Goal: Transaction & Acquisition: Purchase product/service

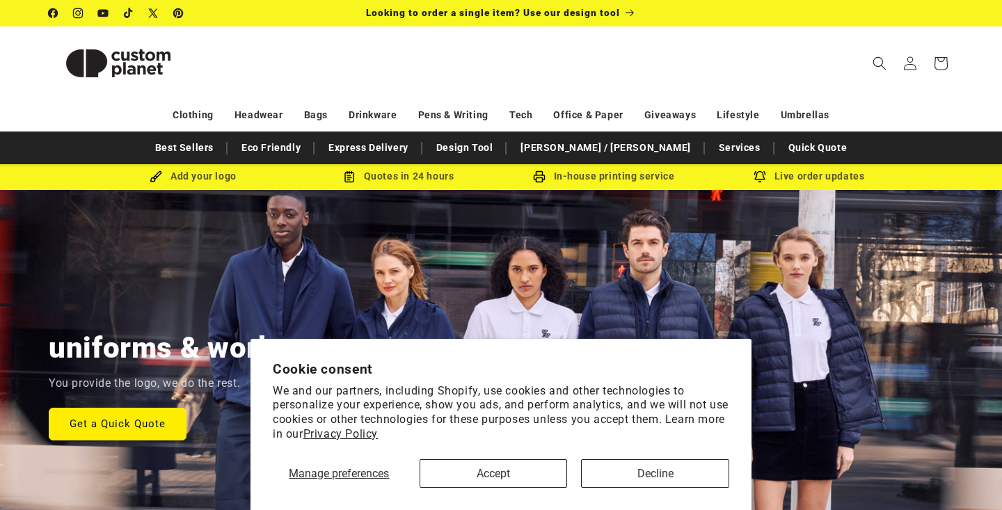
click at [519, 472] on button "Accept" at bounding box center [494, 473] width 148 height 29
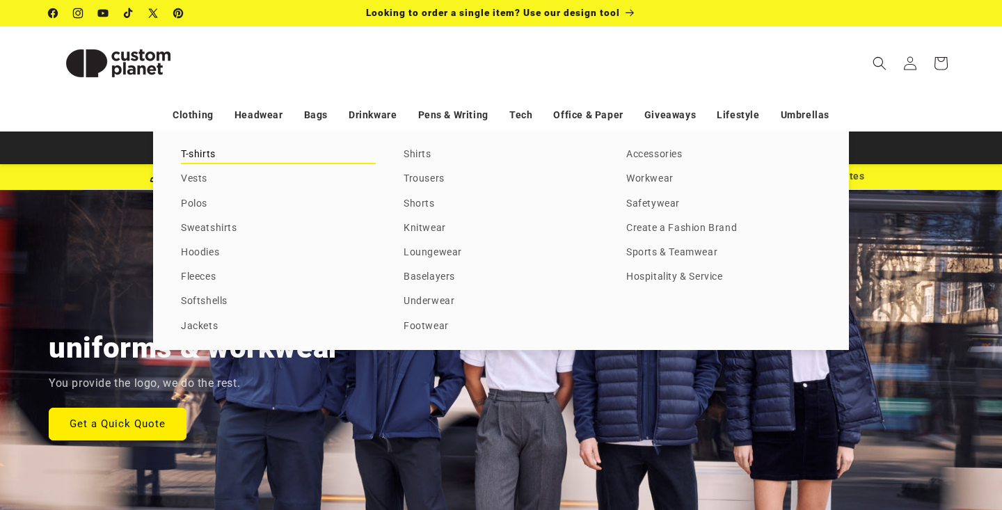
click at [202, 150] on link "T-shirts" at bounding box center [278, 154] width 195 height 19
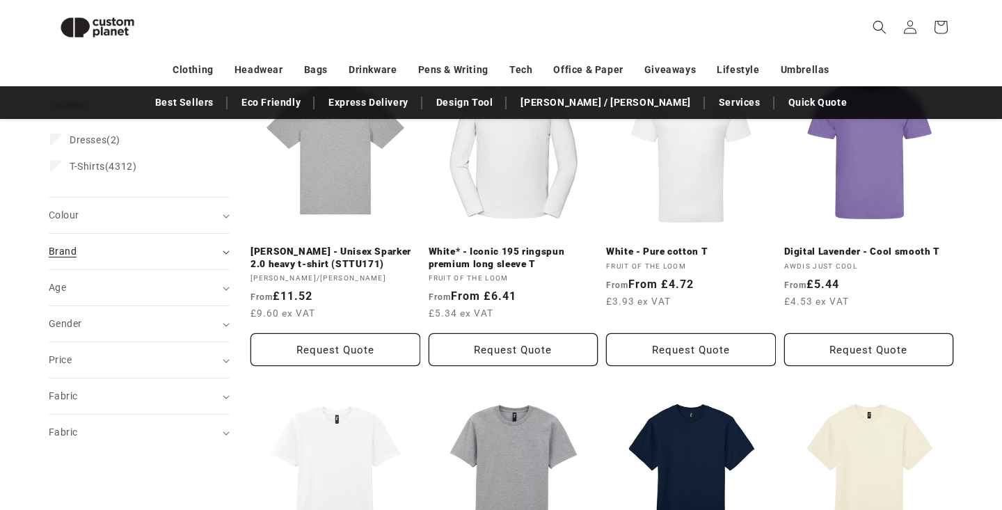
scroll to position [224, 0]
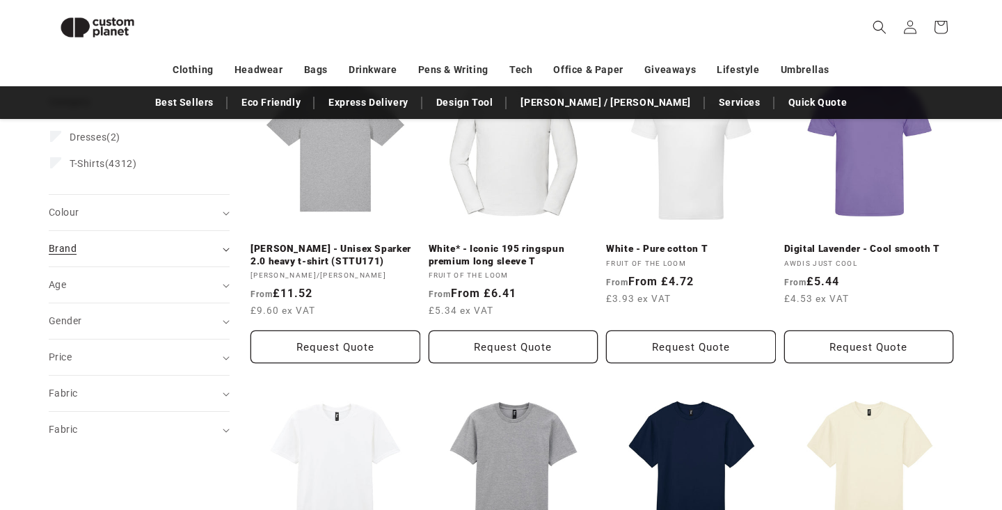
click at [122, 249] on div "Brand (0)" at bounding box center [133, 248] width 169 height 15
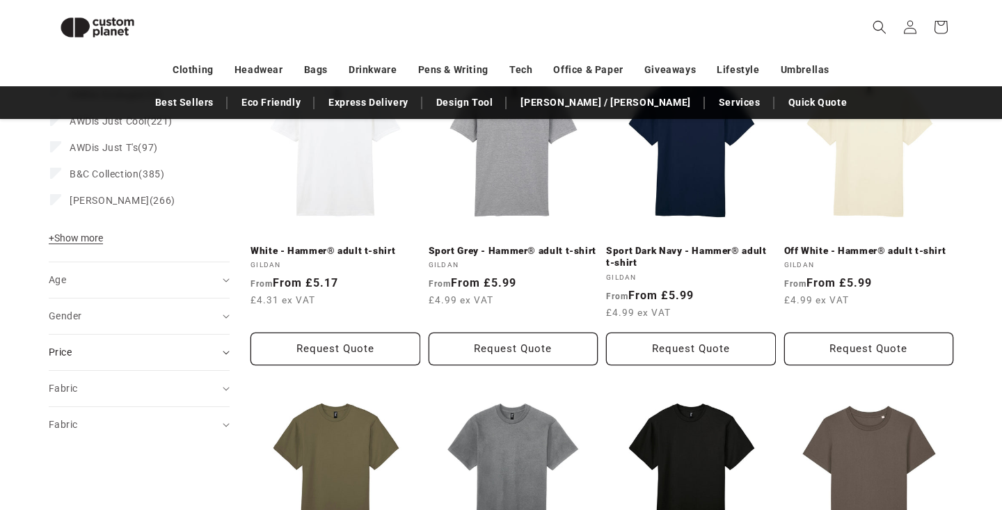
scroll to position [548, 0]
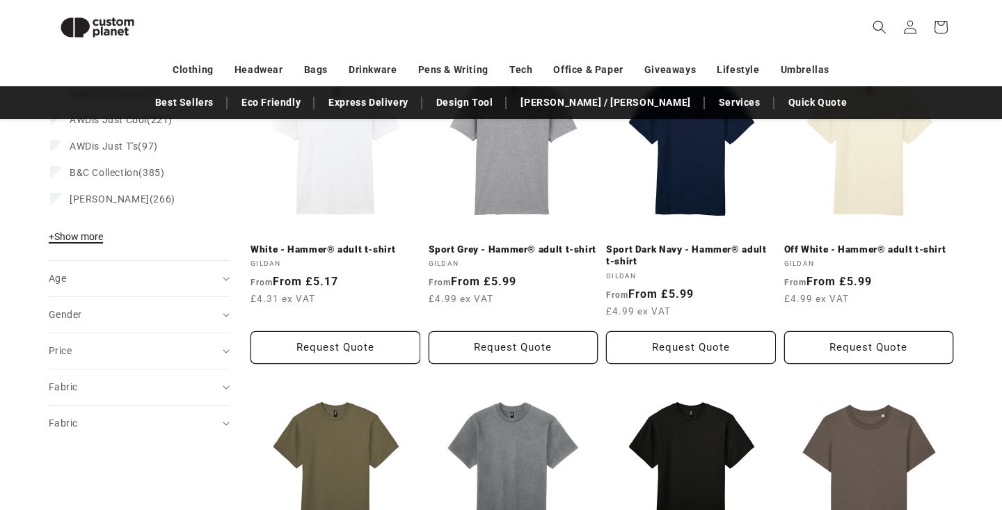
click at [99, 236] on span "+ Show more" at bounding box center [76, 236] width 54 height 11
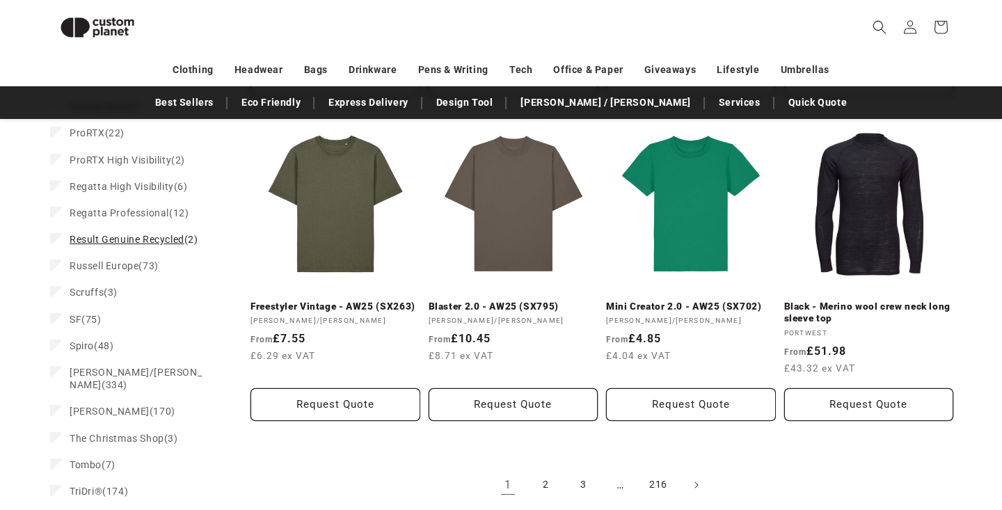
scroll to position [1453, 0]
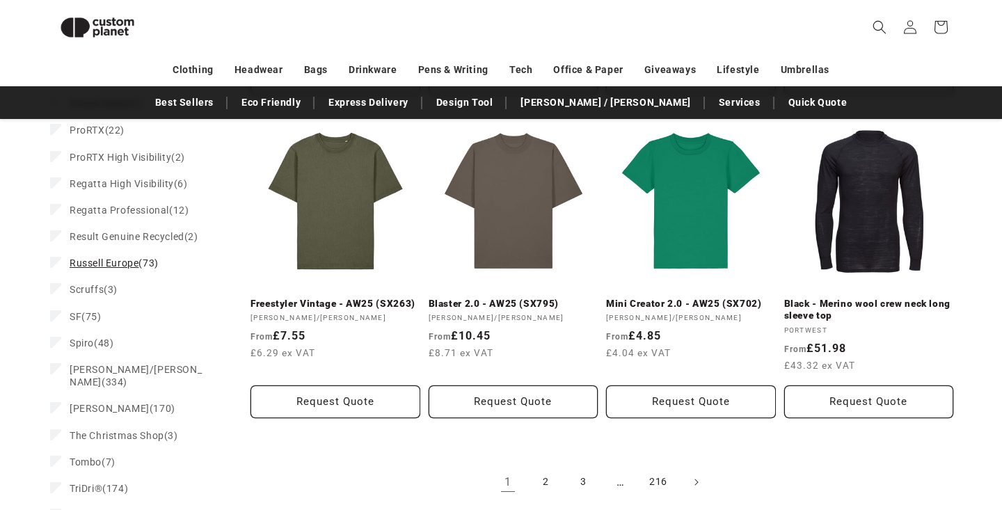
click at [97, 257] on span "Russell Europe" at bounding box center [104, 262] width 69 height 11
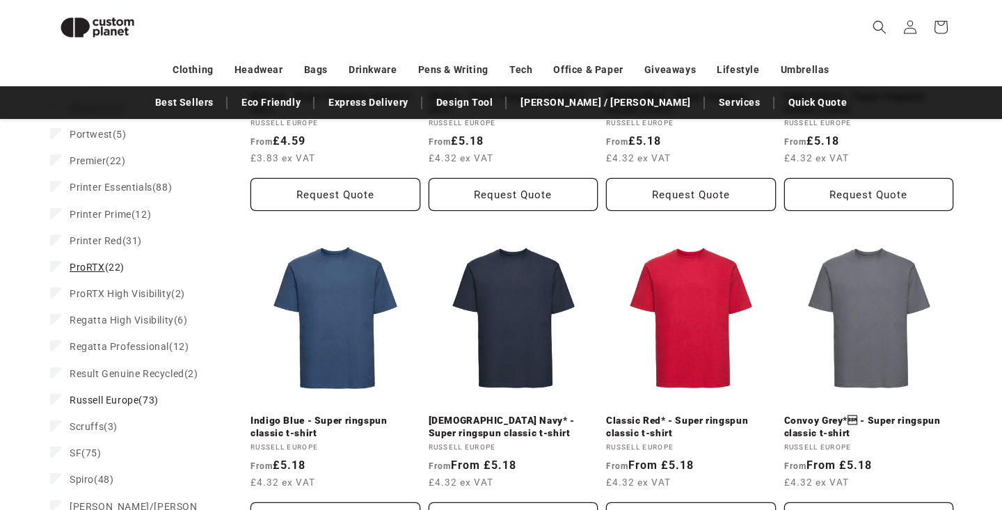
scroll to position [1364, 0]
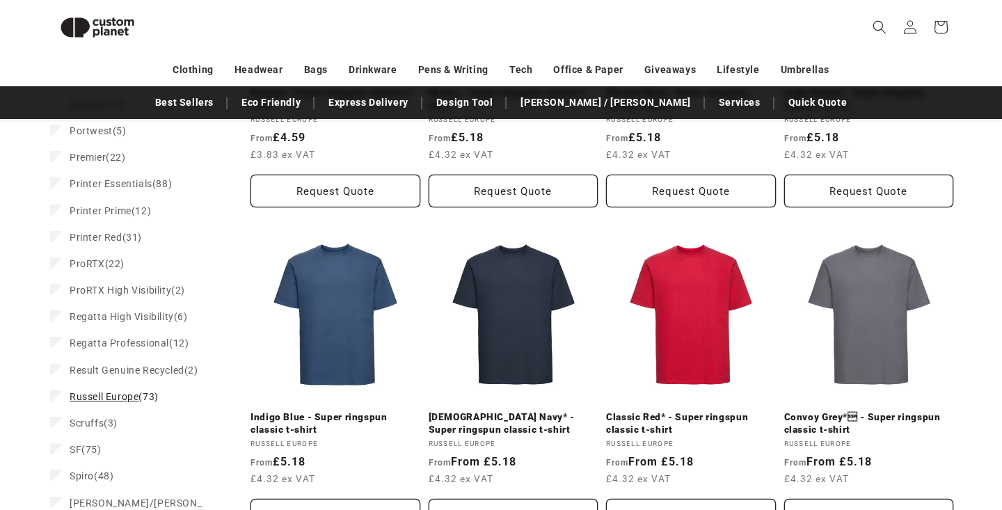
click at [58, 393] on icon at bounding box center [56, 395] width 8 height 5
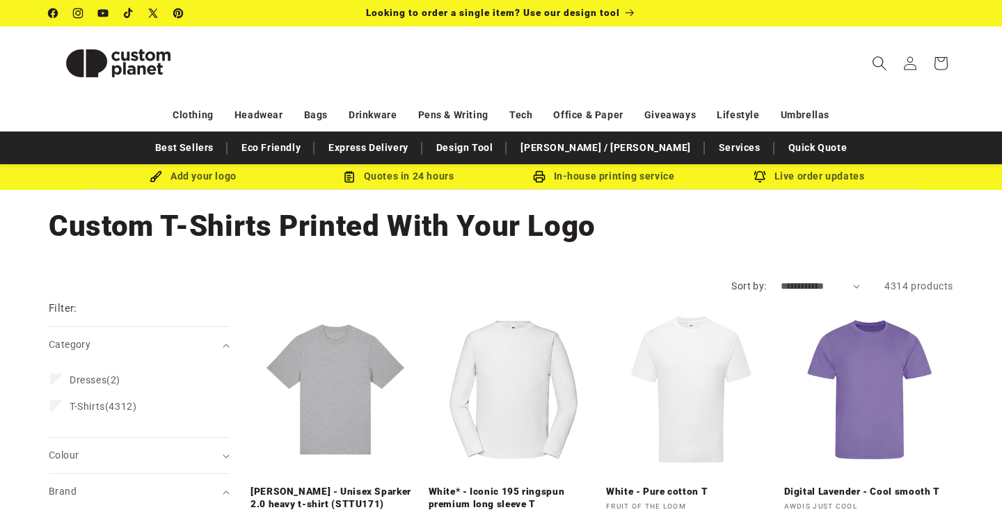
click at [879, 59] on icon "Search" at bounding box center [879, 63] width 15 height 15
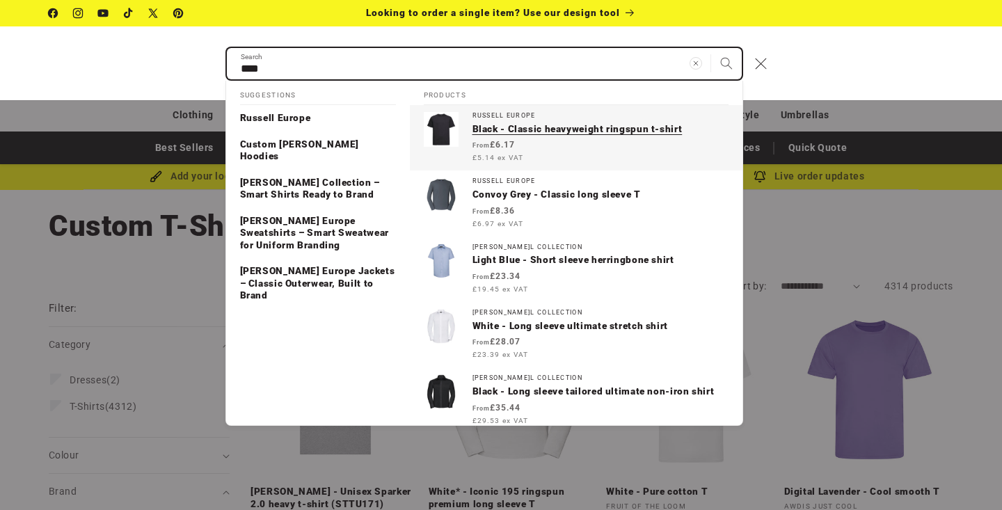
type input "****"
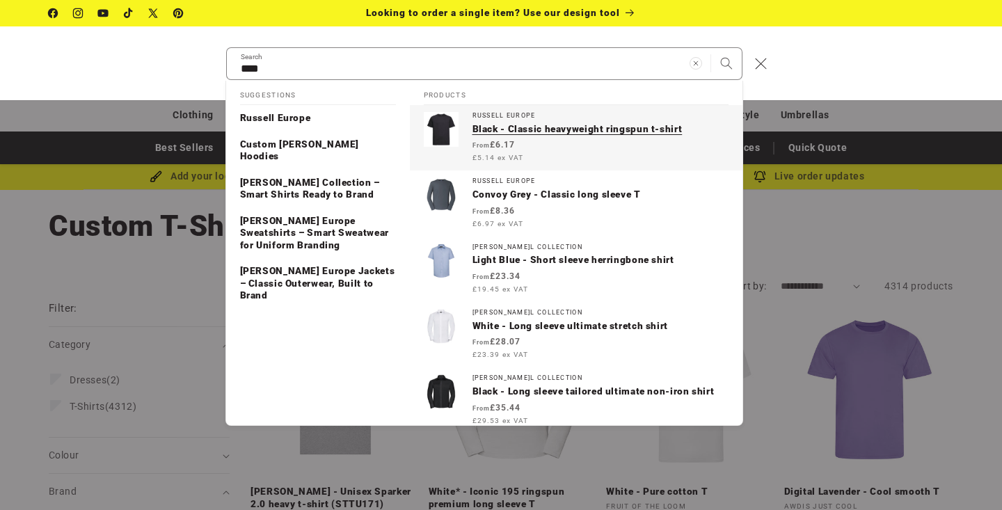
click at [623, 141] on div "Regular price From £6.17 £5.14 ex VAT Regular price Sale price £6.17 Unit price…" at bounding box center [600, 150] width 256 height 25
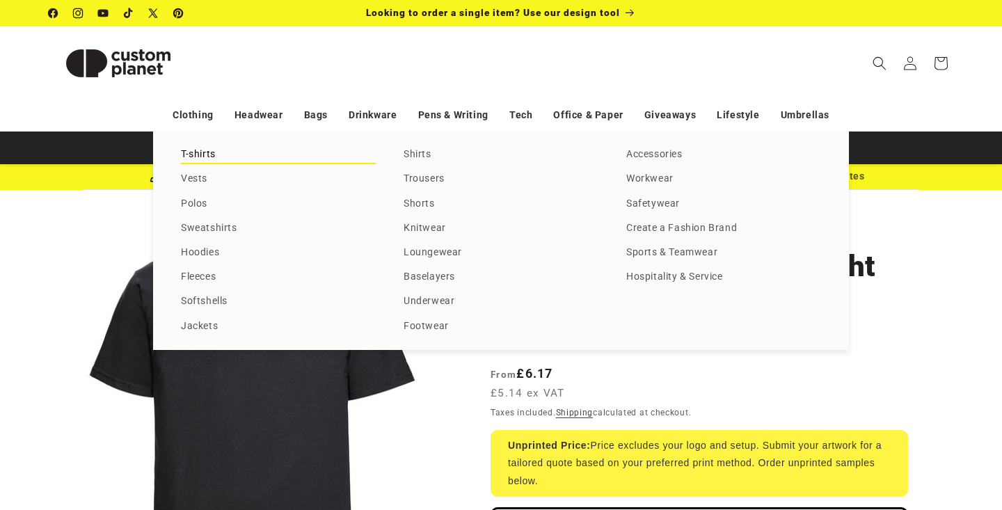
click at [214, 157] on link "T-shirts" at bounding box center [278, 154] width 195 height 19
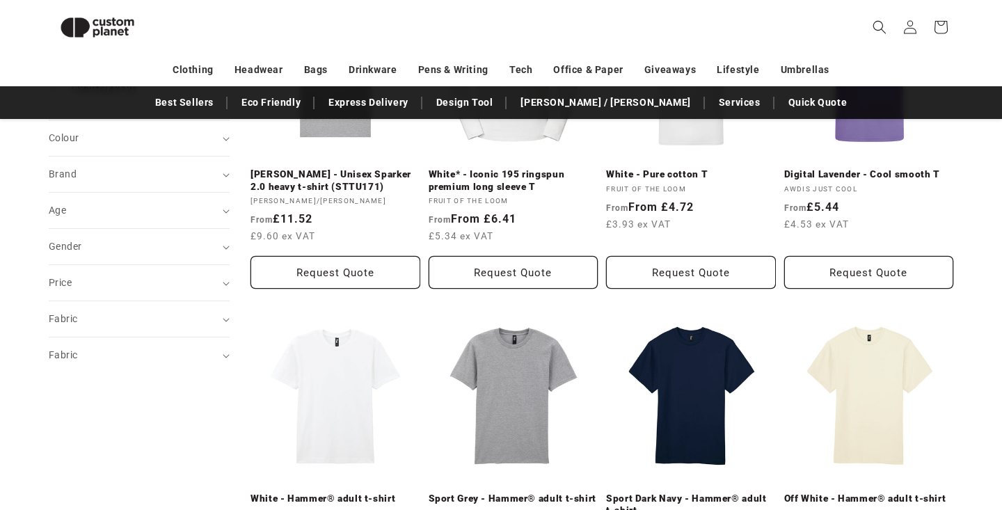
scroll to position [302, 0]
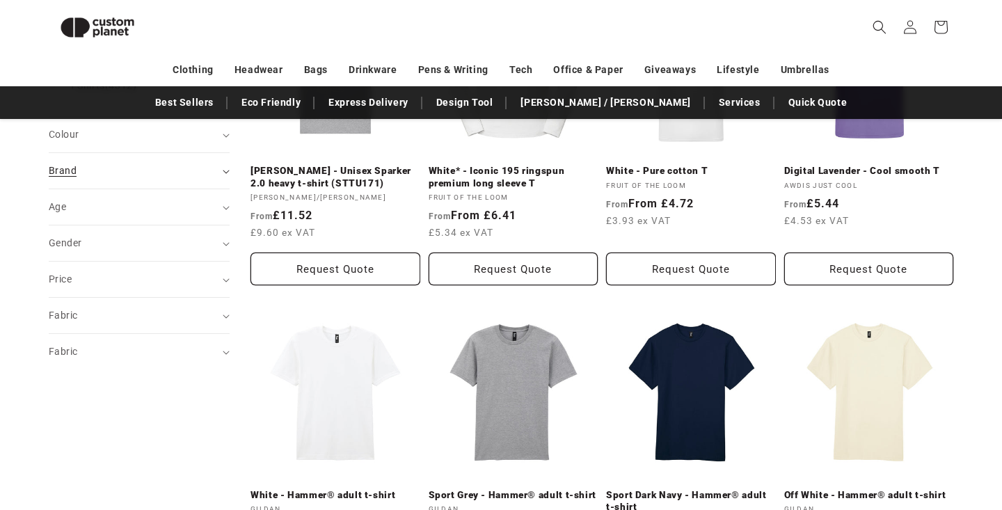
click at [215, 168] on div "Brand (0)" at bounding box center [133, 171] width 169 height 15
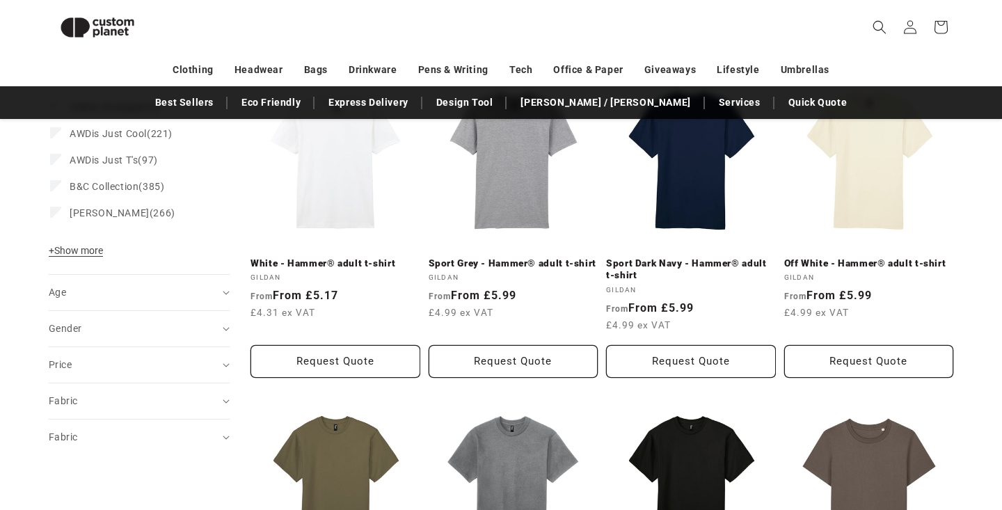
scroll to position [535, 0]
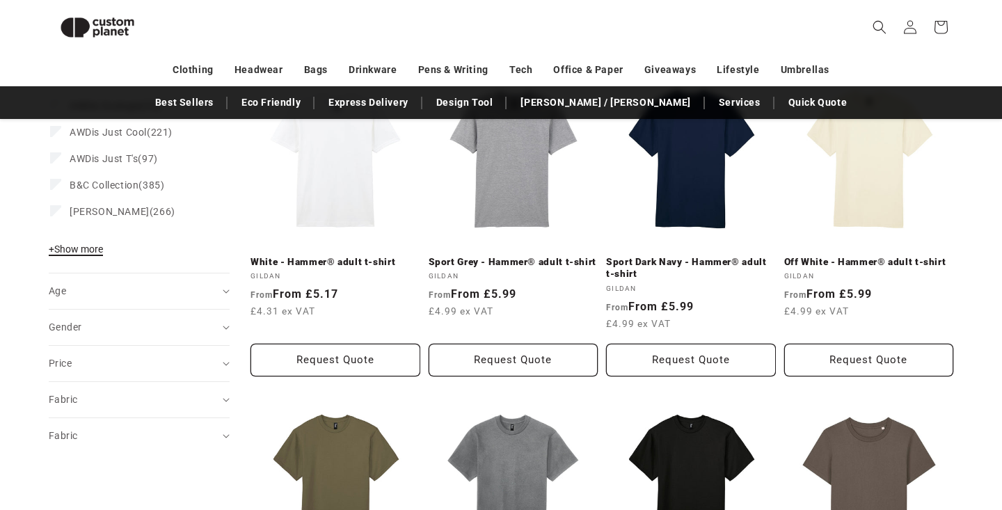
click at [98, 245] on span "+ Show more" at bounding box center [76, 249] width 54 height 11
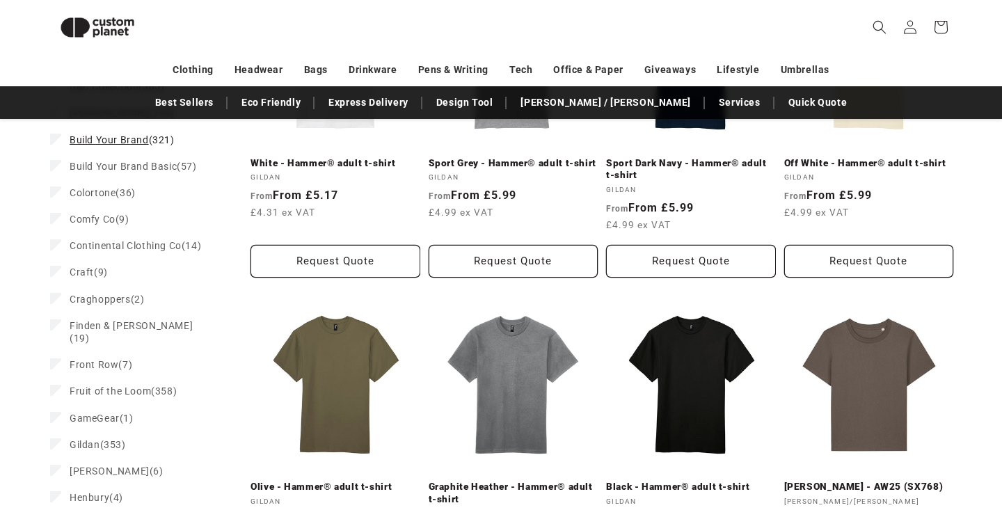
scroll to position [635, 0]
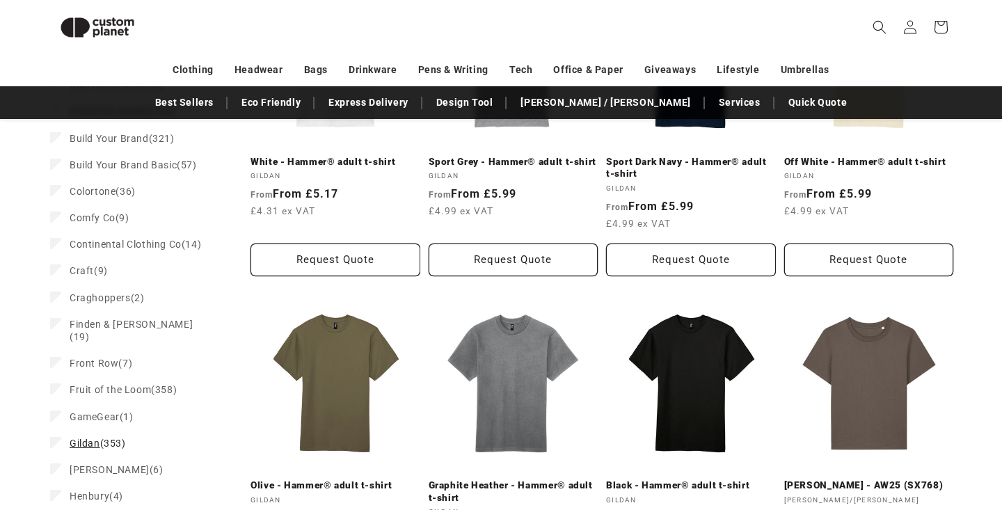
click at [85, 438] on span "Gildan" at bounding box center [85, 443] width 31 height 11
